Goal: Task Accomplishment & Management: Complete application form

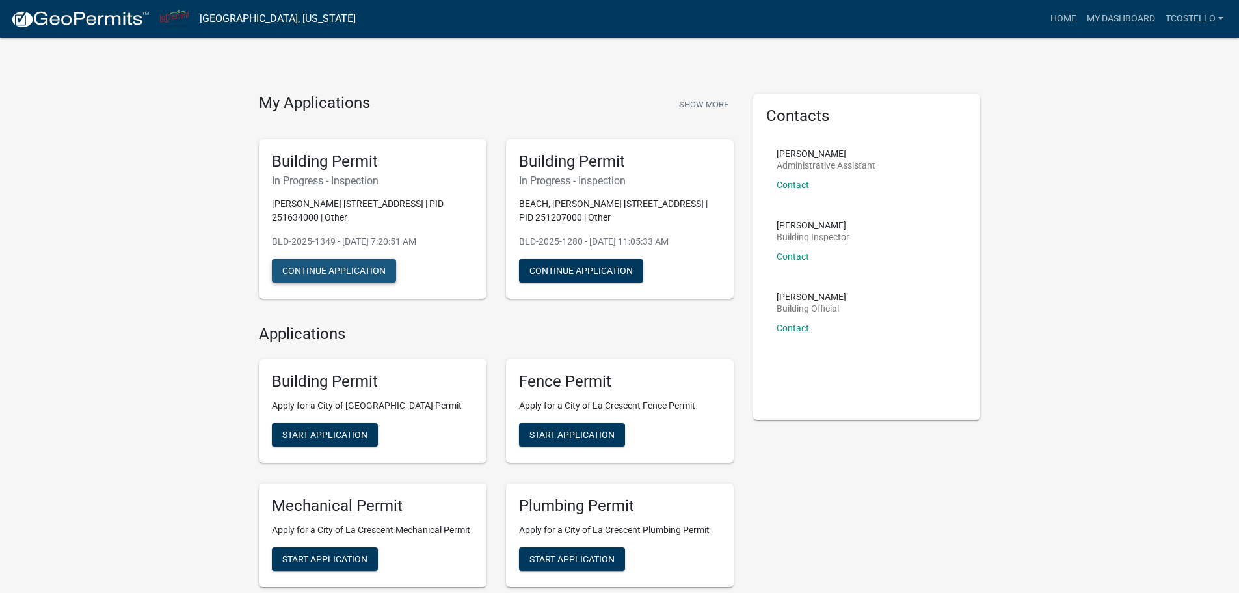
click at [358, 266] on button "Continue Application" at bounding box center [334, 270] width 124 height 23
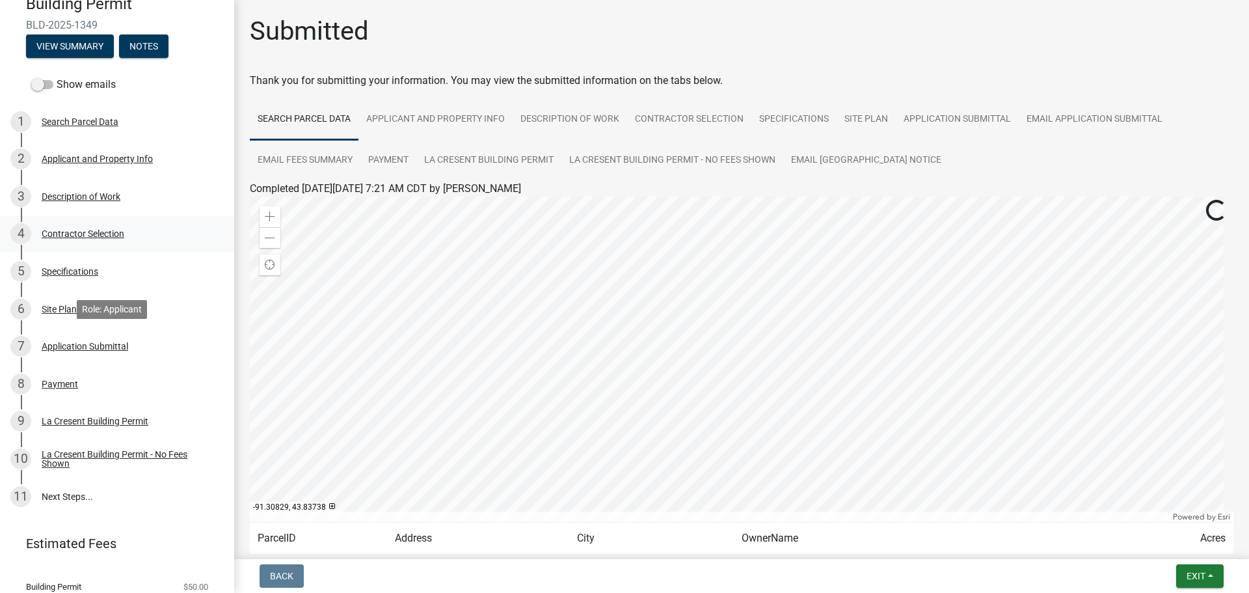
scroll to position [202, 0]
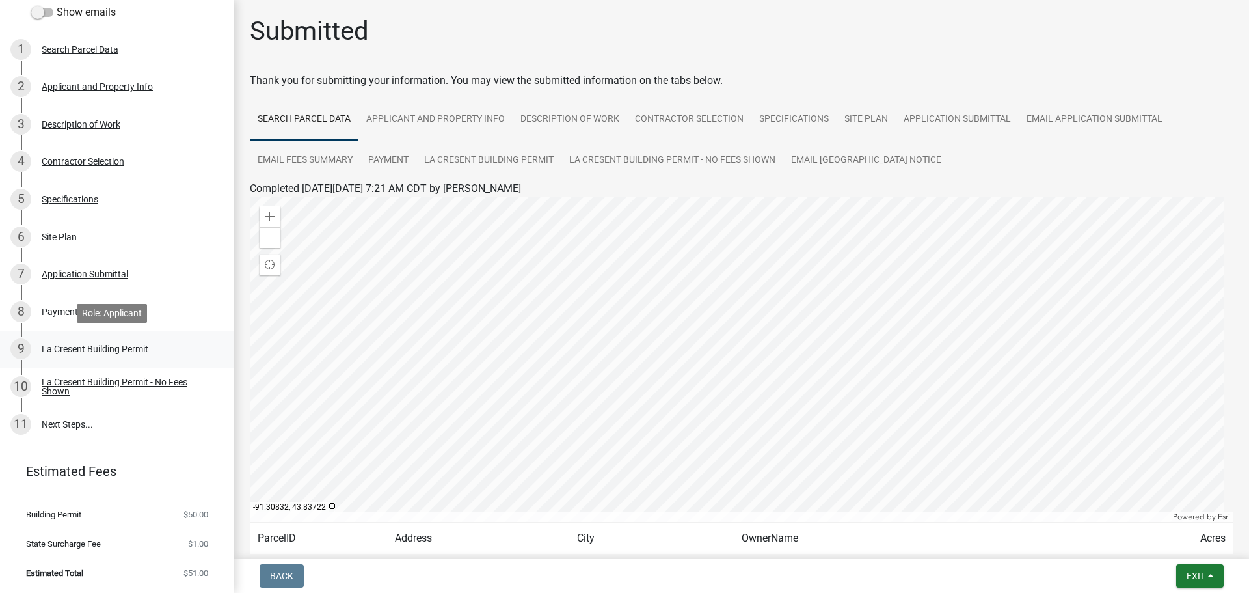
click at [168, 345] on div "9 La Cresent Building Permit" at bounding box center [111, 348] width 203 height 21
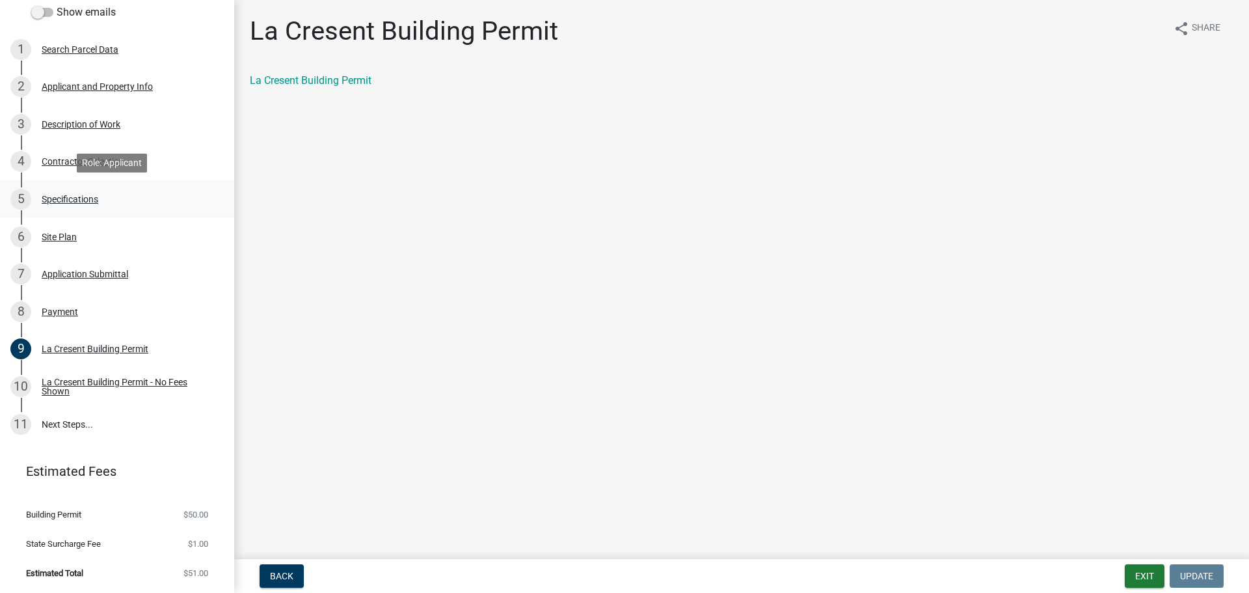
click at [169, 208] on div "5 Specifications" at bounding box center [111, 199] width 203 height 21
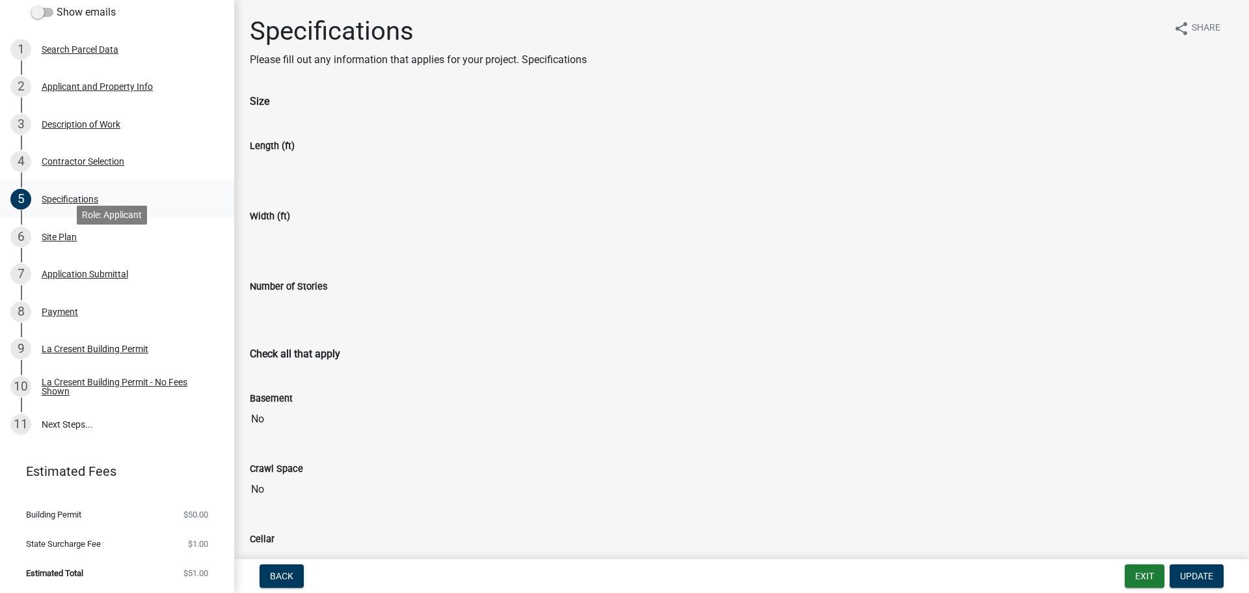
scroll to position [72, 0]
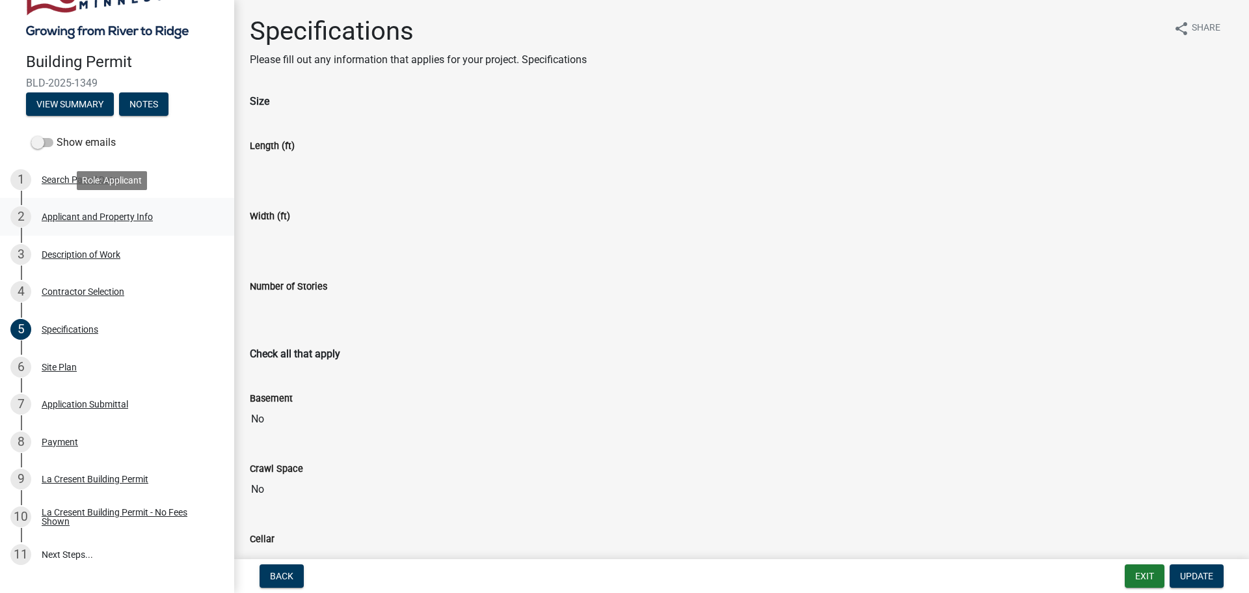
click at [180, 226] on div "2 Applicant and Property Info" at bounding box center [111, 216] width 203 height 21
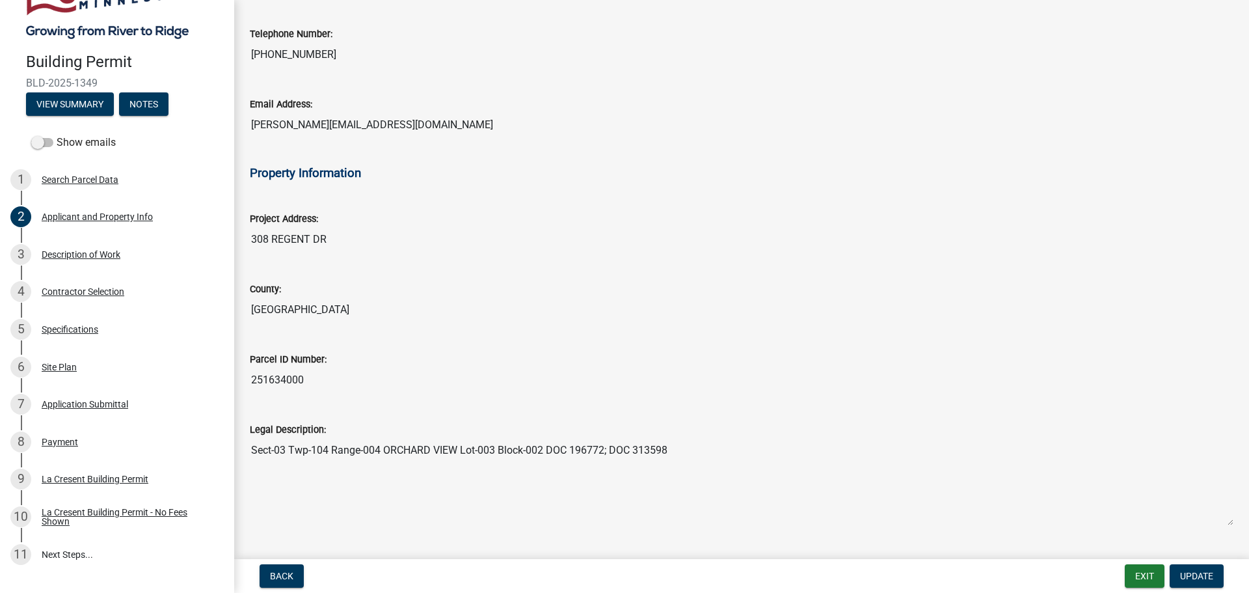
scroll to position [218, 0]
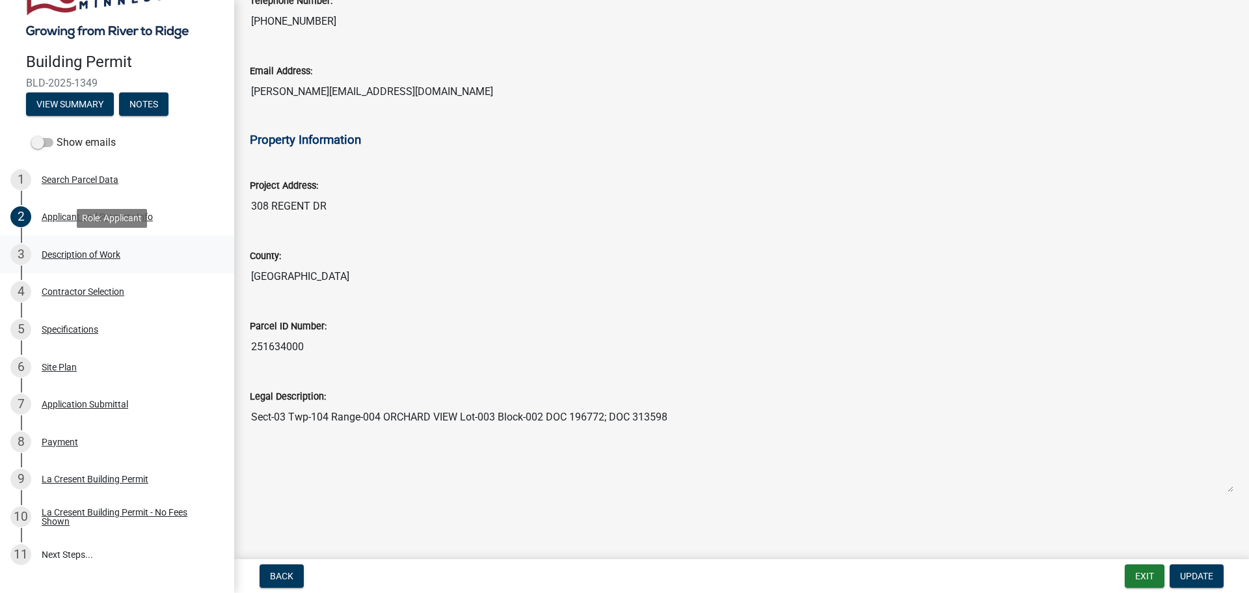
click at [163, 261] on div "3 Description of Work" at bounding box center [111, 254] width 203 height 21
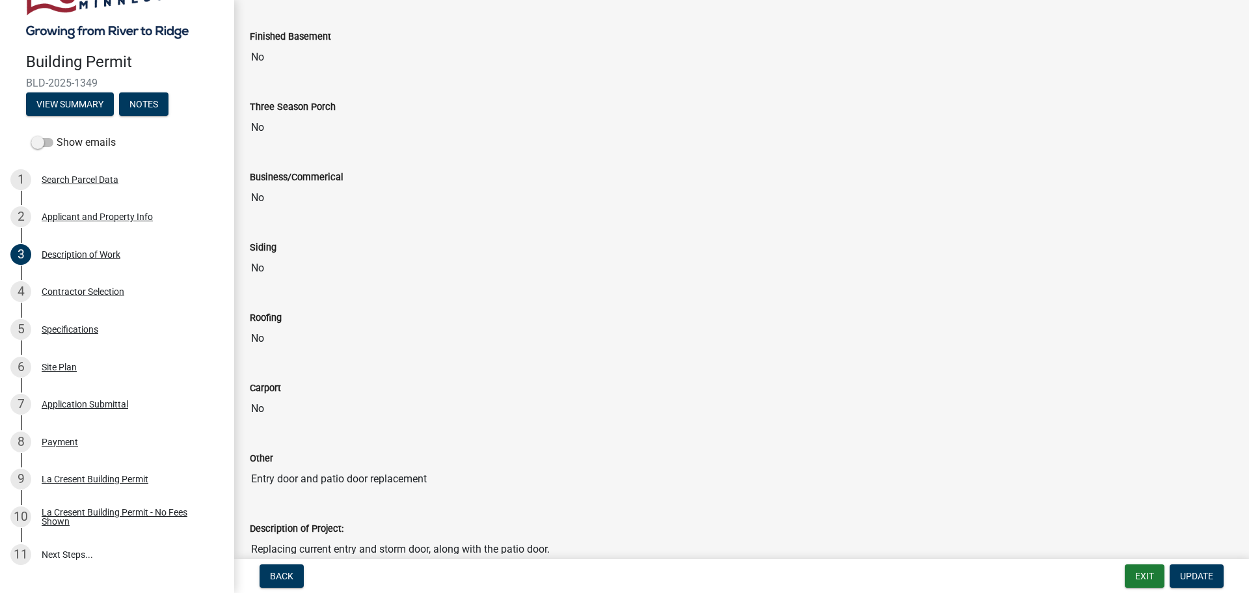
scroll to position [522, 0]
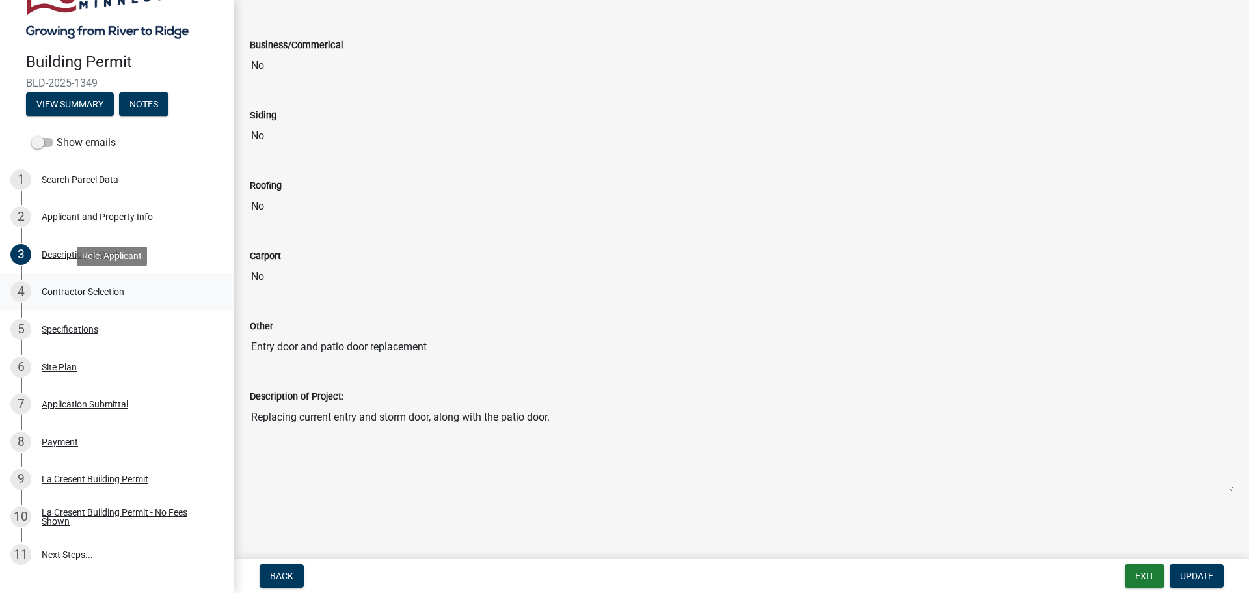
click at [176, 296] on div "4 Contractor Selection" at bounding box center [111, 291] width 203 height 21
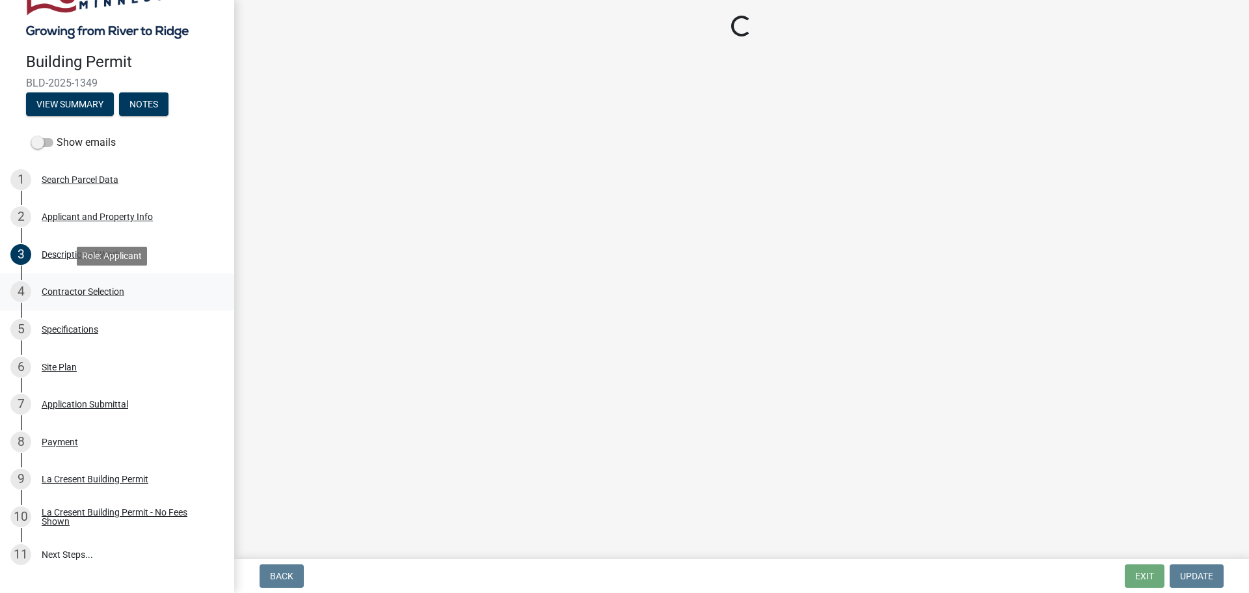
scroll to position [0, 0]
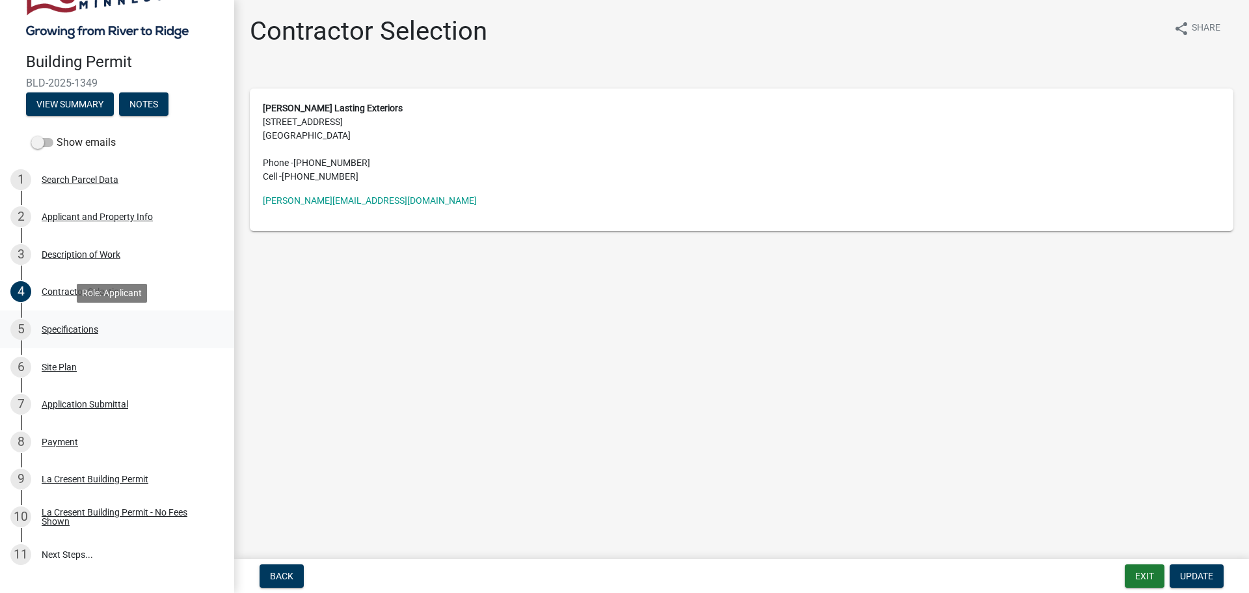
click at [174, 336] on div "5 Specifications" at bounding box center [111, 329] width 203 height 21
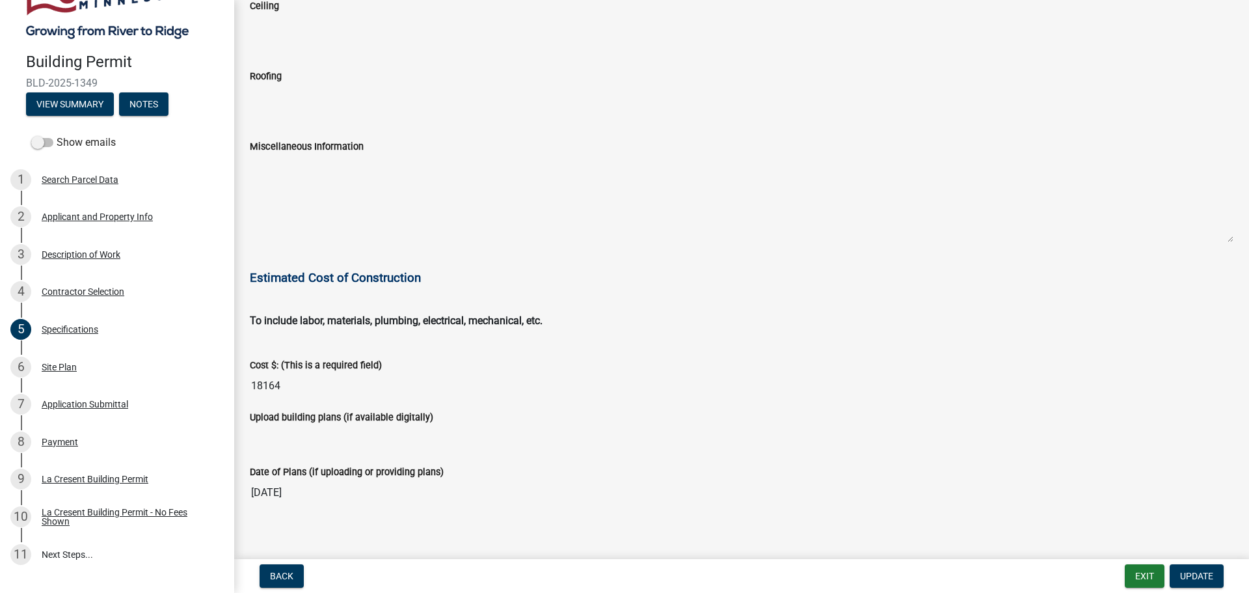
scroll to position [2055, 0]
